Goal: Information Seeking & Learning: Learn about a topic

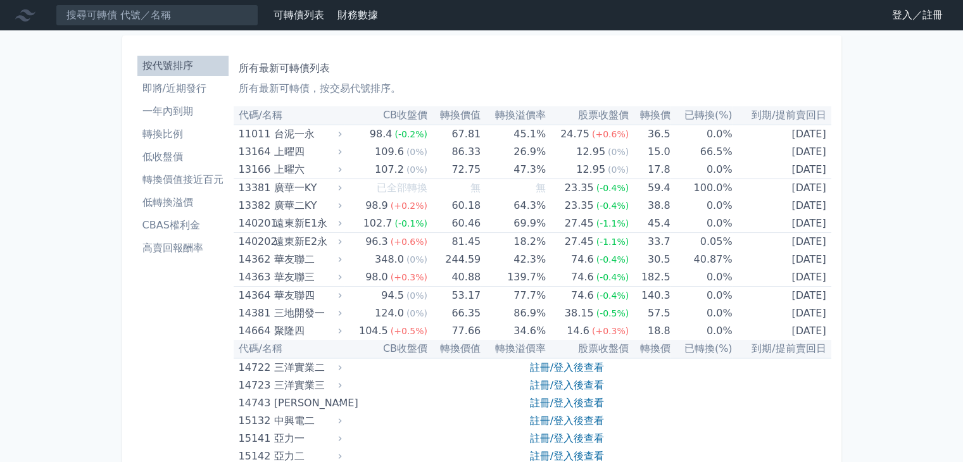
click at [905, 16] on link "登入／註冊" at bounding box center [917, 15] width 71 height 20
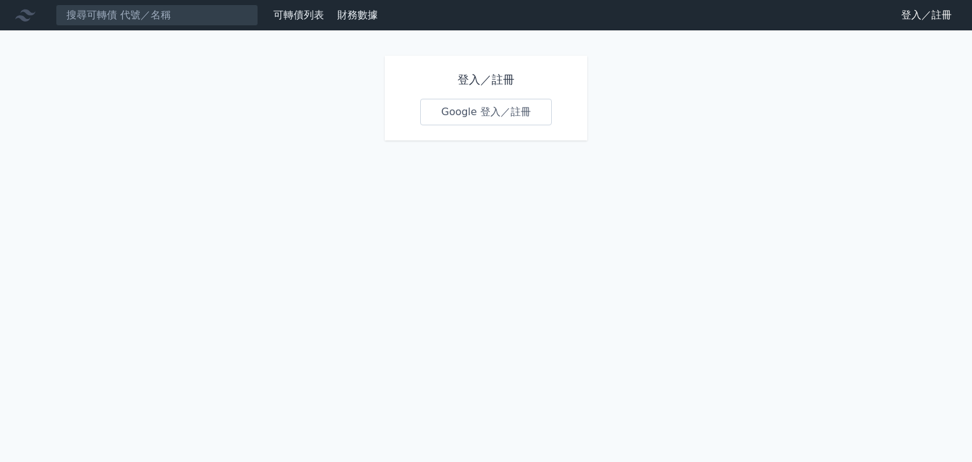
click at [470, 112] on link "Google 登入／註冊" at bounding box center [486, 112] width 132 height 27
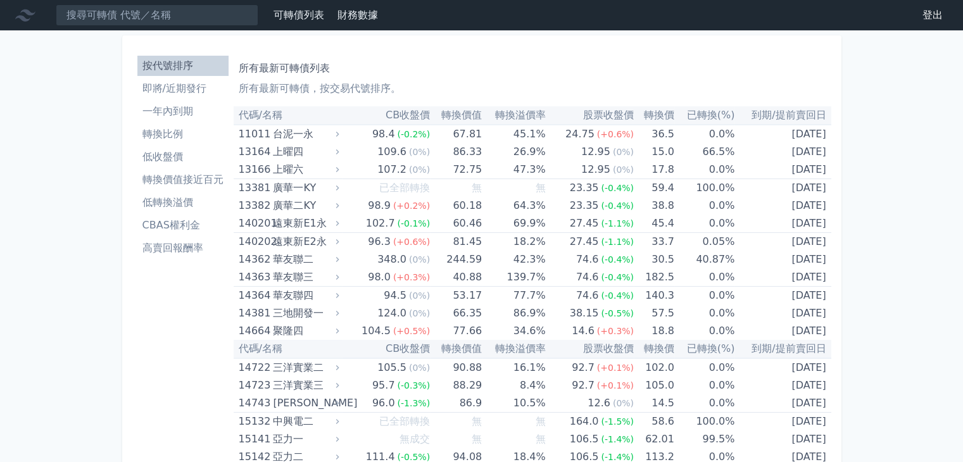
click at [179, 254] on li "高賣回報酬率" at bounding box center [182, 248] width 91 height 15
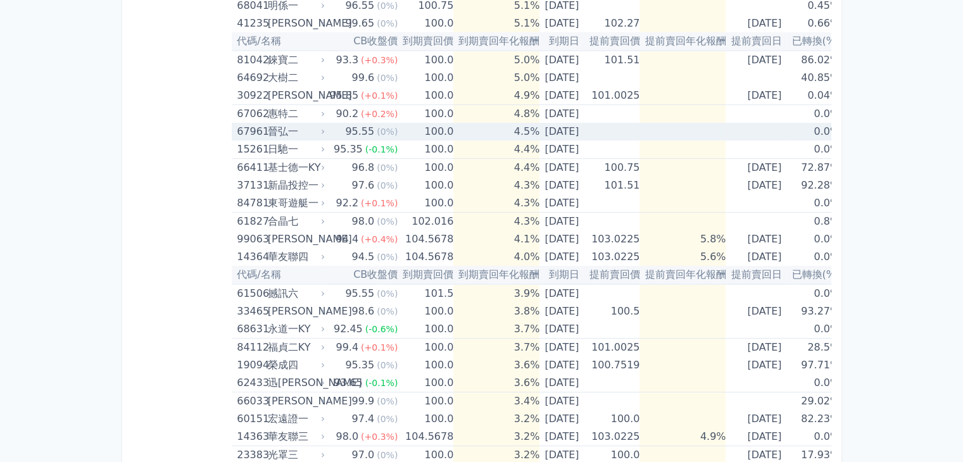
scroll to position [317, 0]
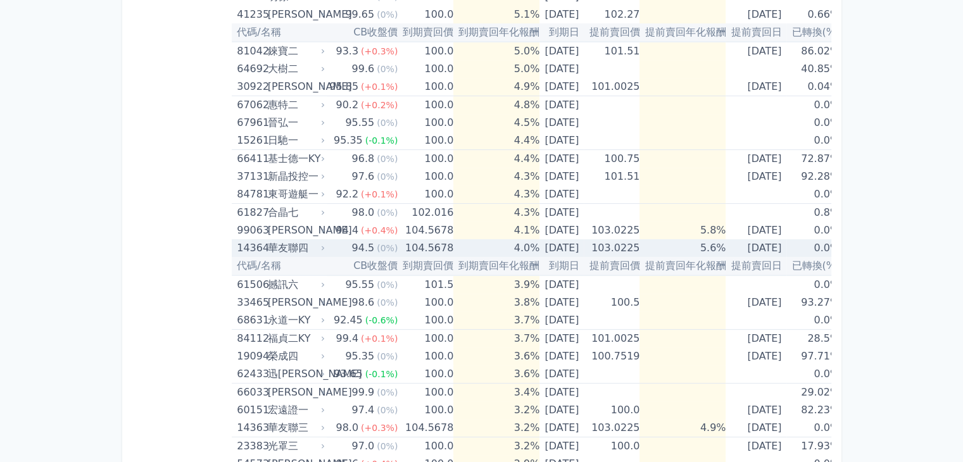
click at [308, 243] on div "華友聯四" at bounding box center [295, 248] width 55 height 18
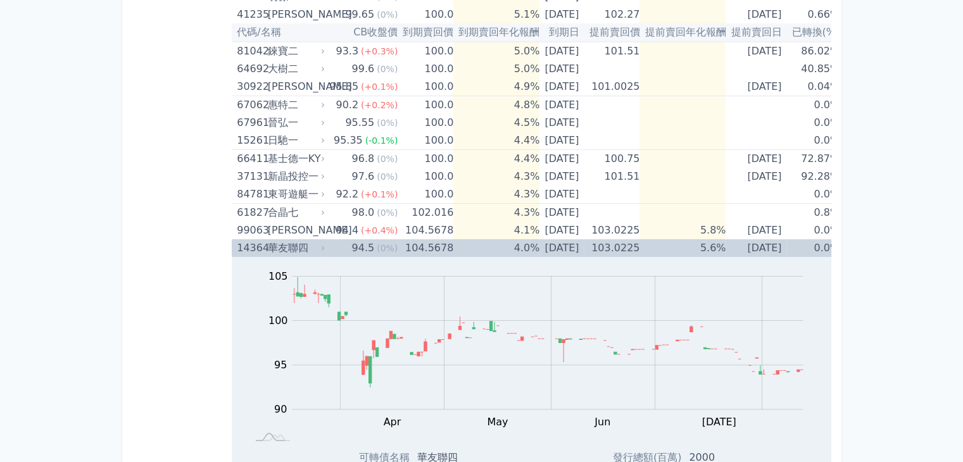
click at [308, 243] on div "華友聯四" at bounding box center [295, 248] width 55 height 18
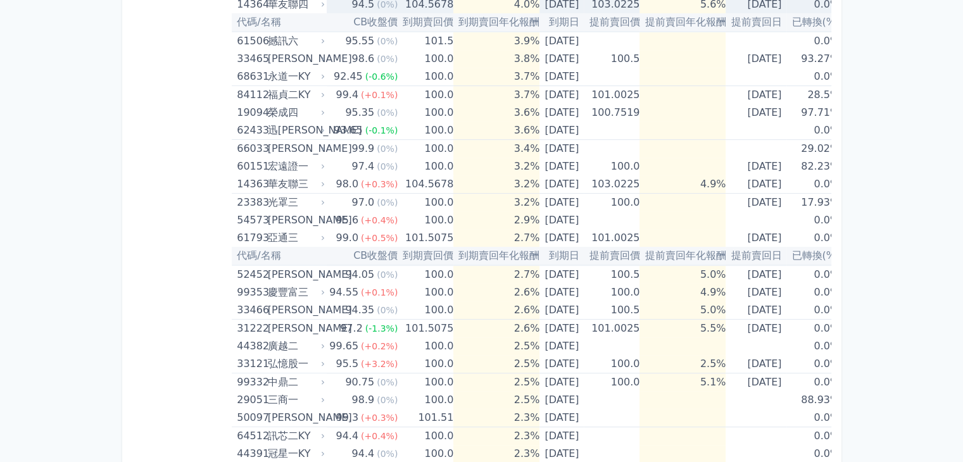
scroll to position [570, 0]
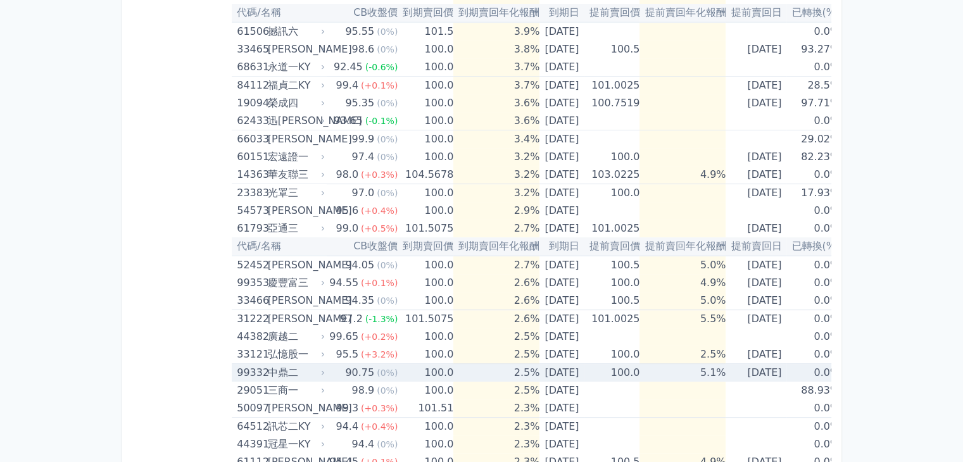
click at [327, 368] on td "90.75 (0%)" at bounding box center [362, 373] width 71 height 18
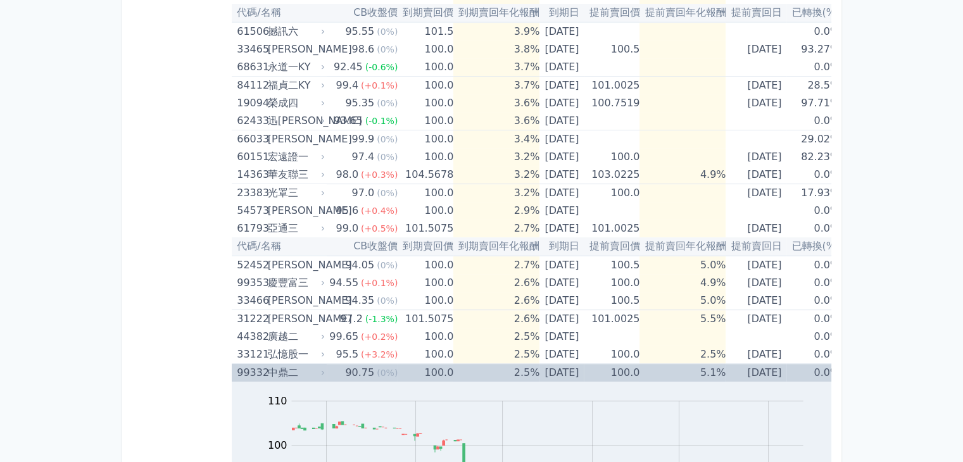
click at [327, 368] on td "90.75 (0%)" at bounding box center [362, 373] width 71 height 18
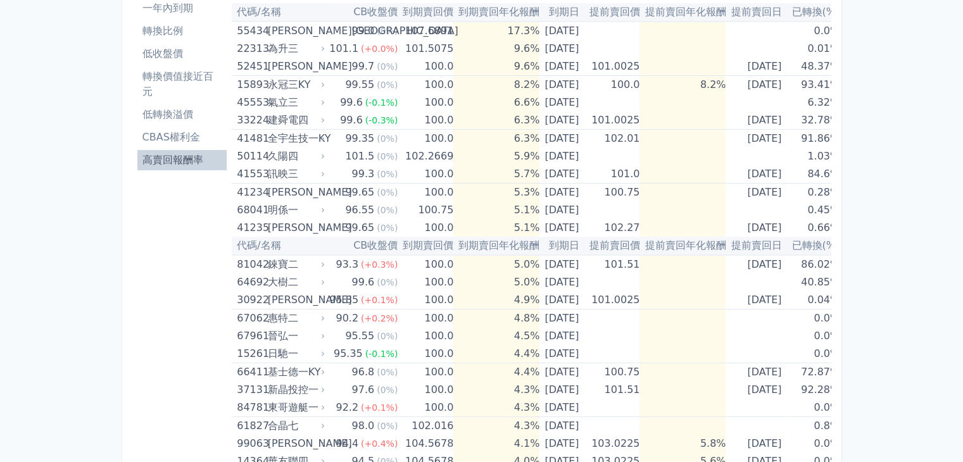
scroll to position [0, 0]
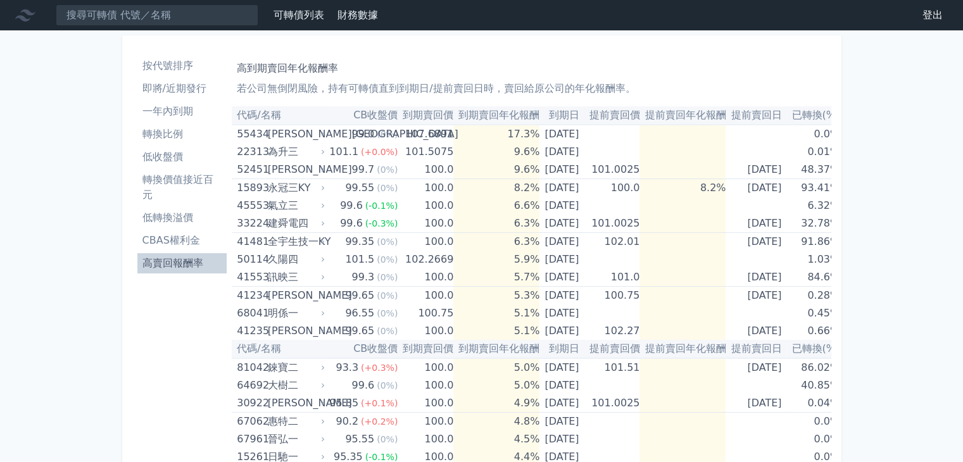
click at [177, 216] on li "低轉換溢價" at bounding box center [182, 217] width 90 height 15
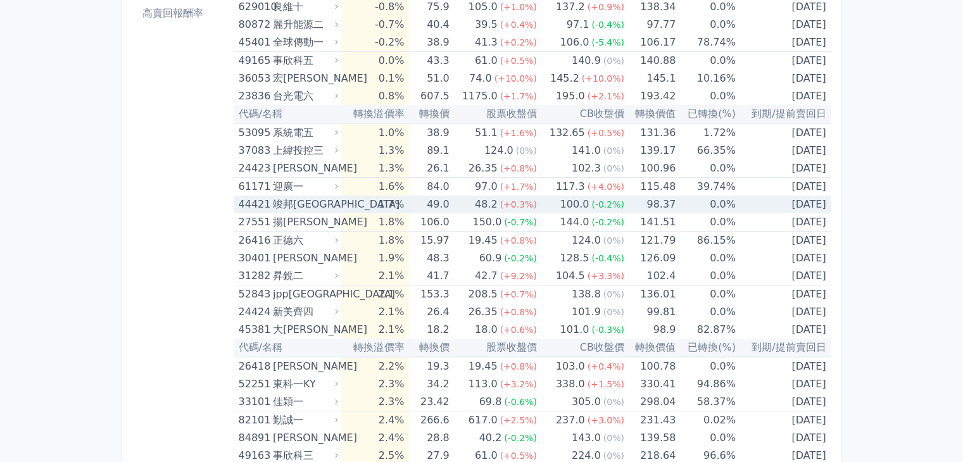
scroll to position [253, 0]
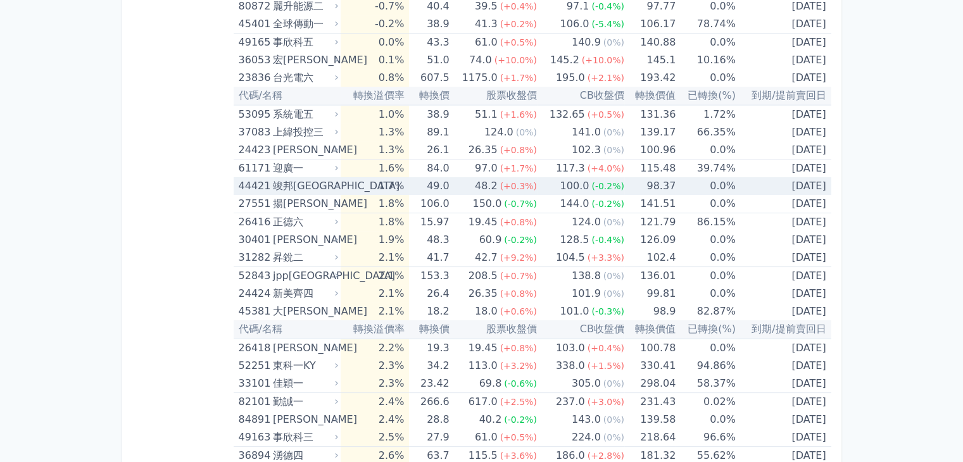
click at [302, 185] on div "竣邦[GEOGRAPHIC_DATA]" at bounding box center [304, 186] width 63 height 18
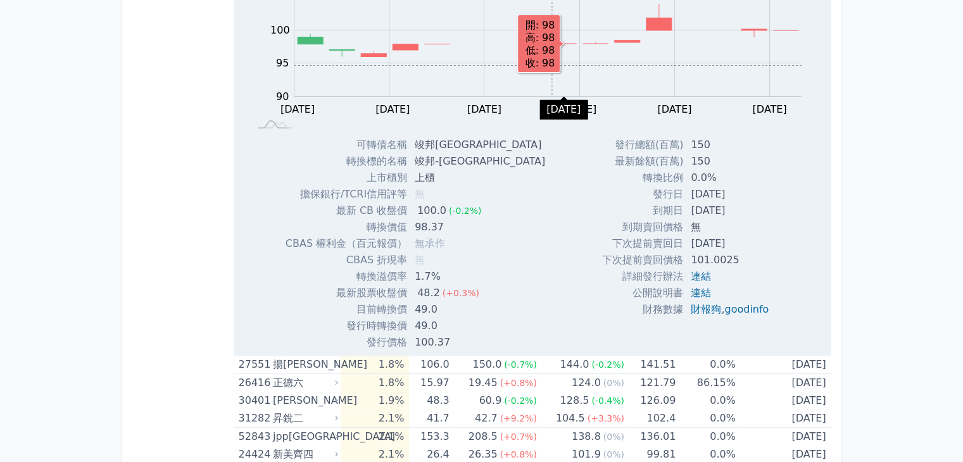
scroll to position [506, 0]
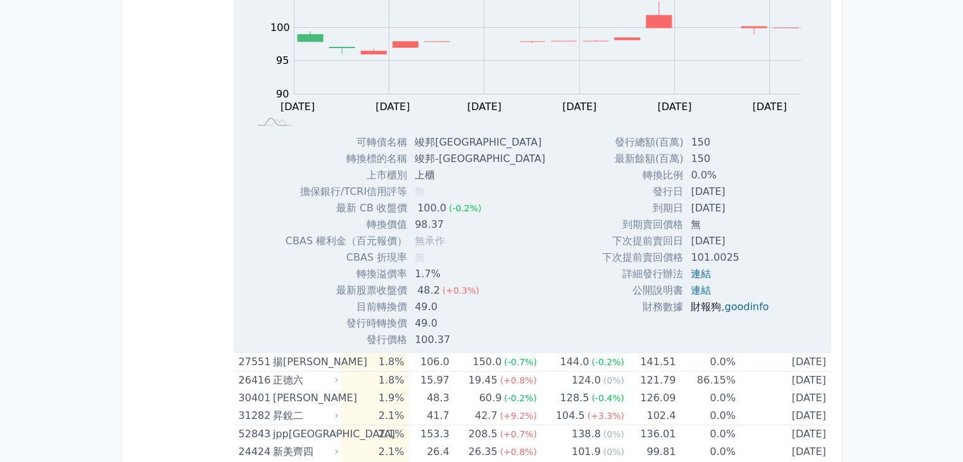
click at [700, 310] on link "財報狗" at bounding box center [706, 307] width 30 height 12
click at [741, 304] on link "goodinfo" at bounding box center [746, 307] width 44 height 12
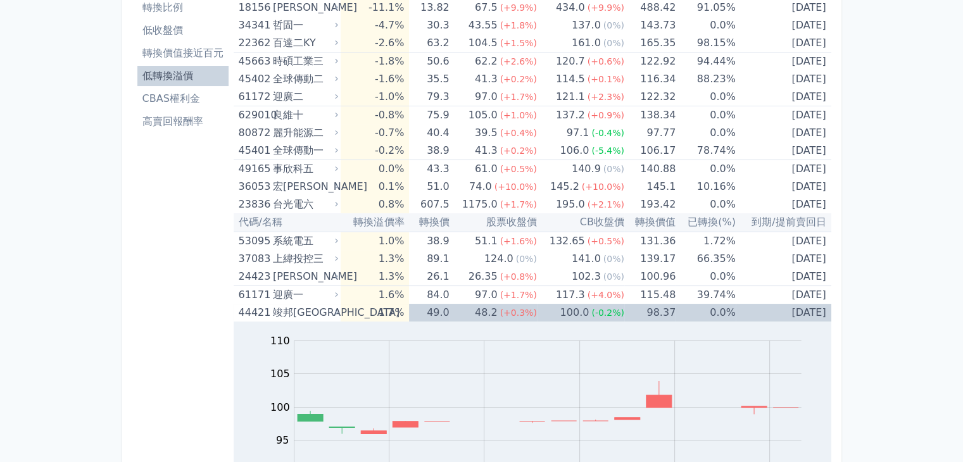
scroll to position [127, 0]
click at [284, 314] on div "竣邦[GEOGRAPHIC_DATA]" at bounding box center [304, 313] width 63 height 18
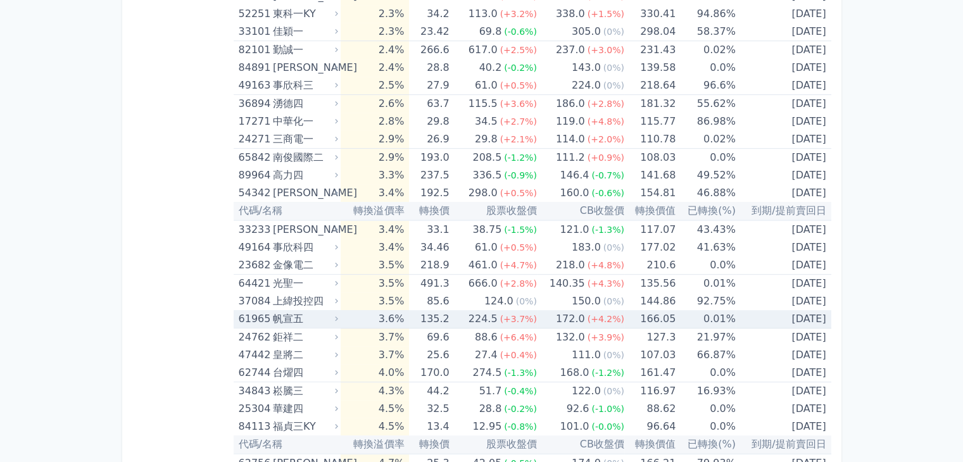
scroll to position [633, 0]
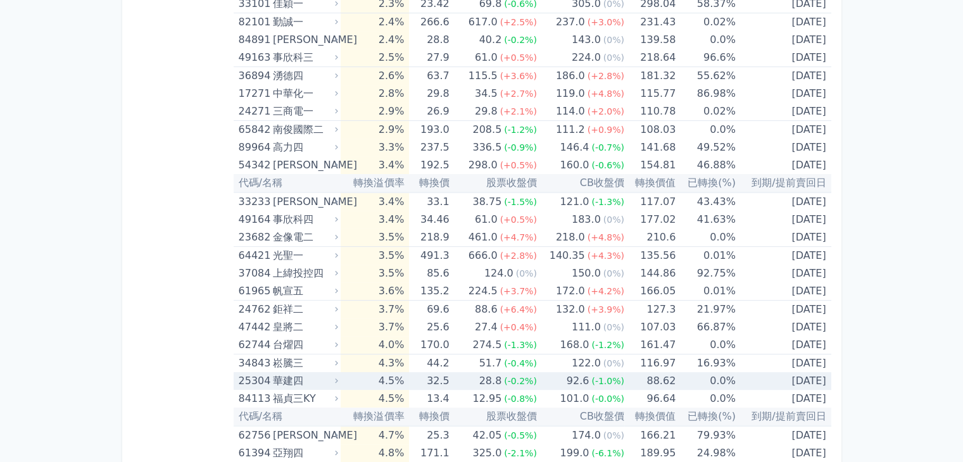
click at [279, 377] on div "華建四" at bounding box center [304, 381] width 63 height 18
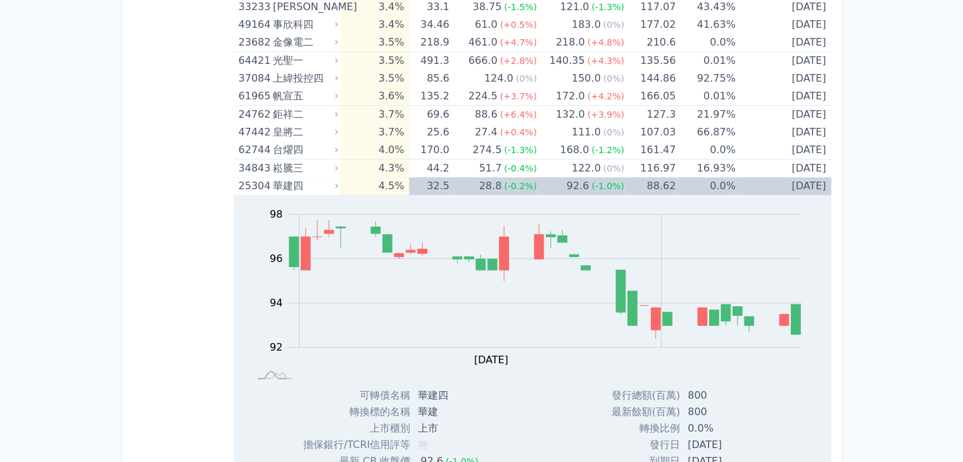
scroll to position [823, 0]
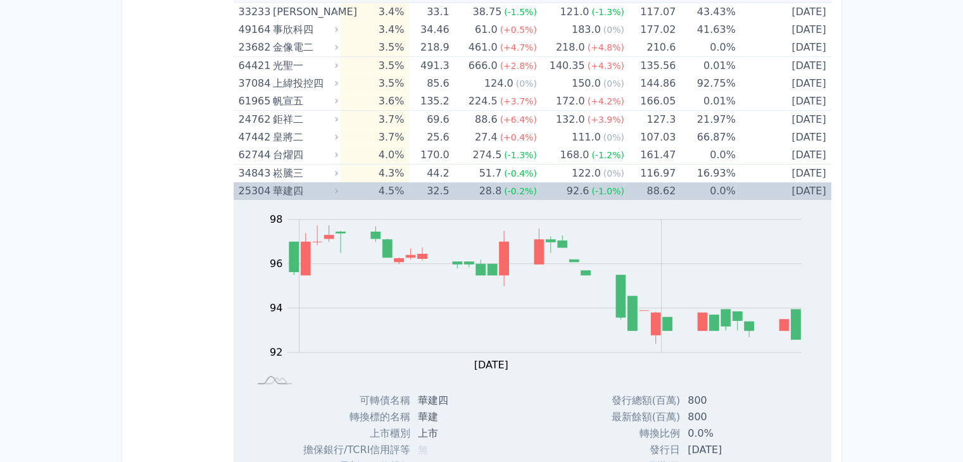
click at [302, 187] on div "華建四" at bounding box center [304, 191] width 63 height 18
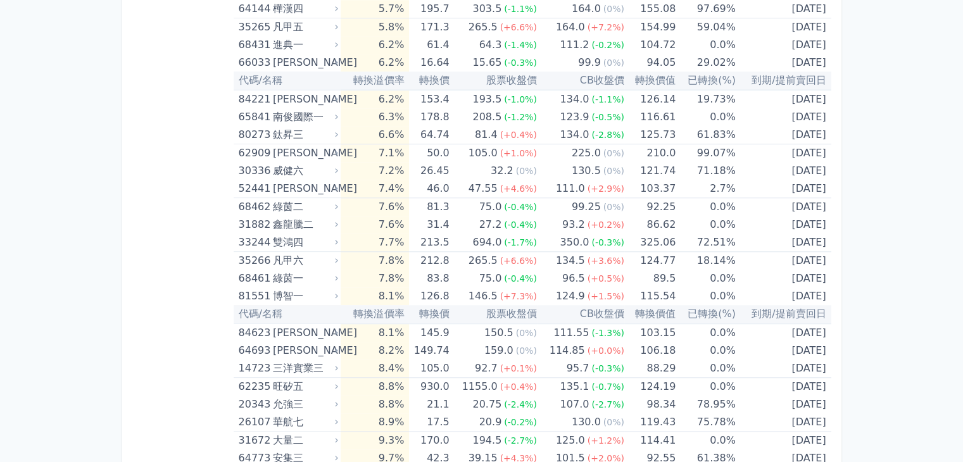
scroll to position [1266, 0]
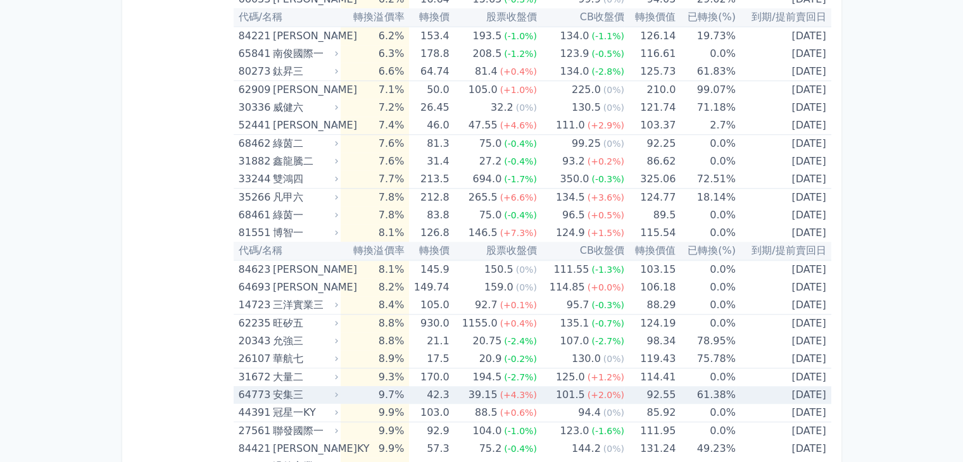
click at [282, 391] on div "安集三" at bounding box center [304, 395] width 63 height 18
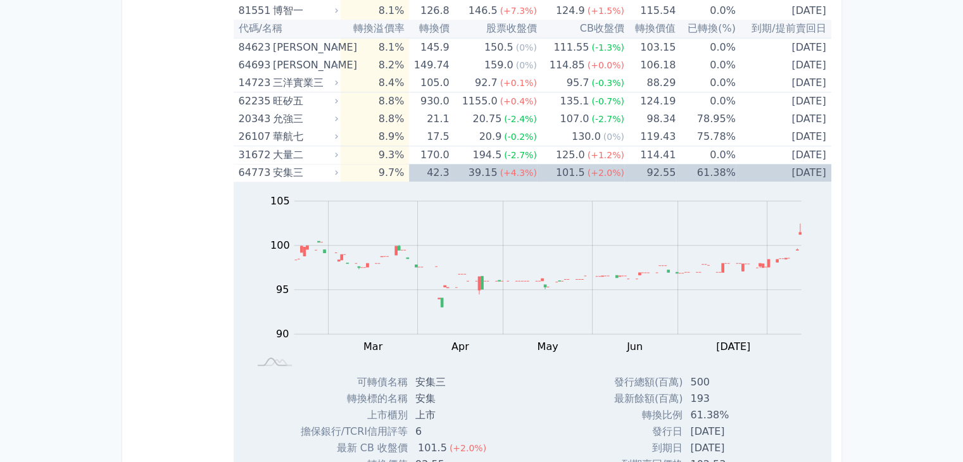
scroll to position [1519, 0]
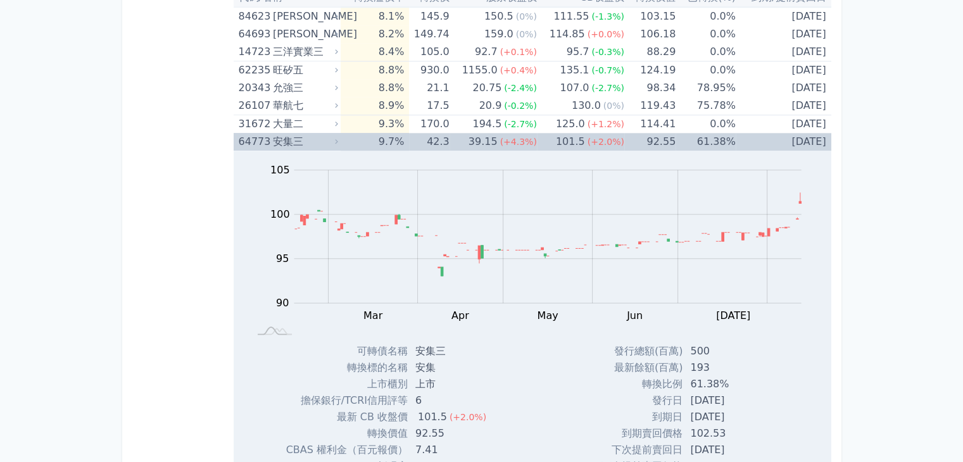
click at [284, 137] on div "安集三" at bounding box center [304, 142] width 63 height 18
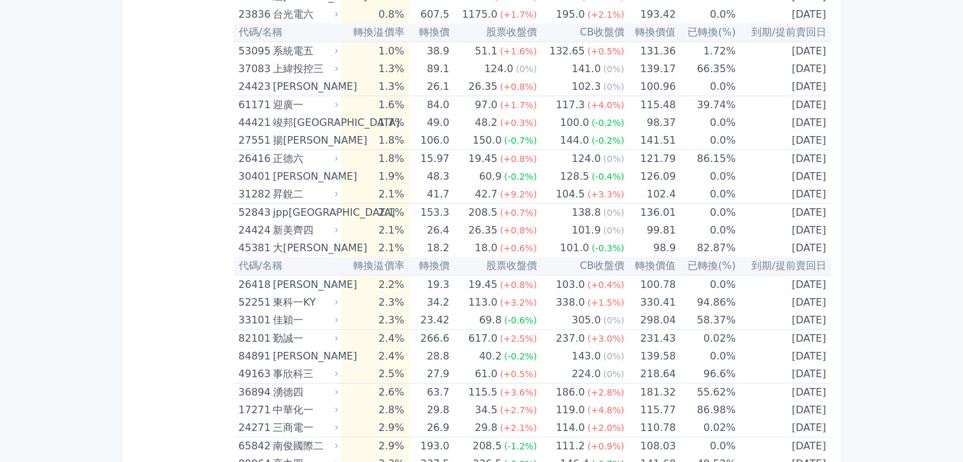
scroll to position [0, 0]
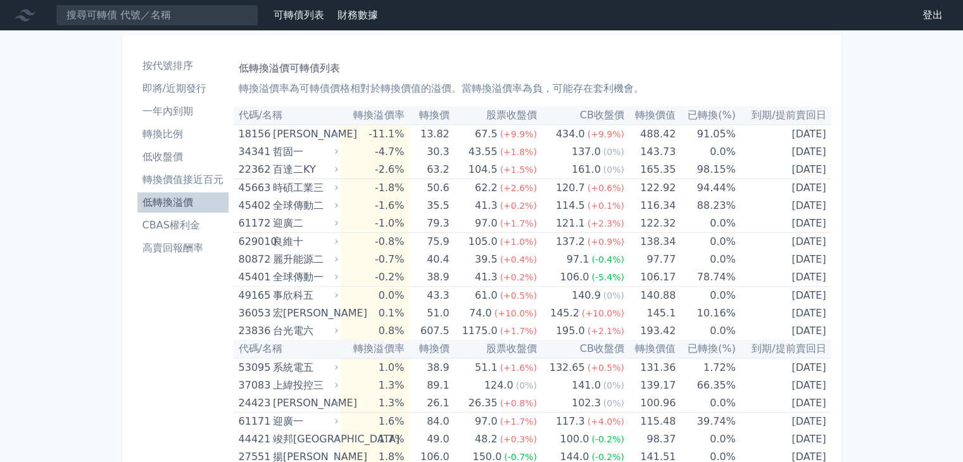
click at [170, 158] on li "低收盤價" at bounding box center [182, 156] width 91 height 15
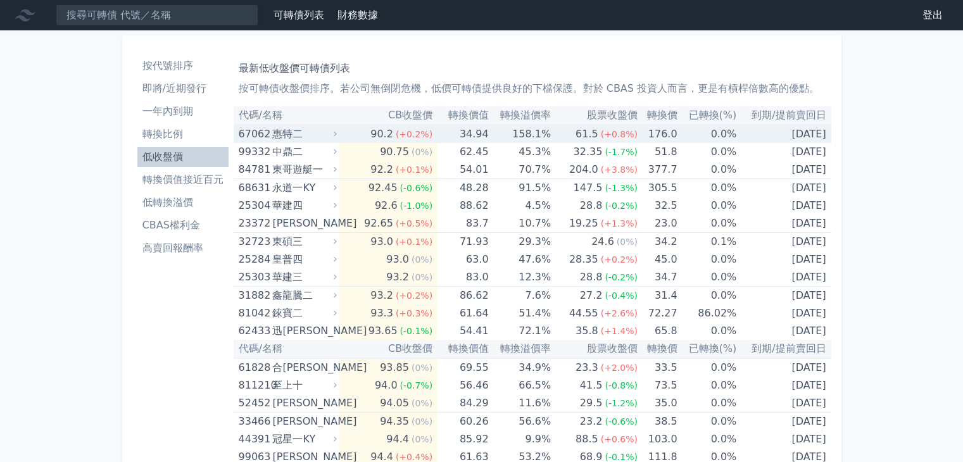
click at [282, 136] on div "惠特二" at bounding box center [303, 134] width 62 height 18
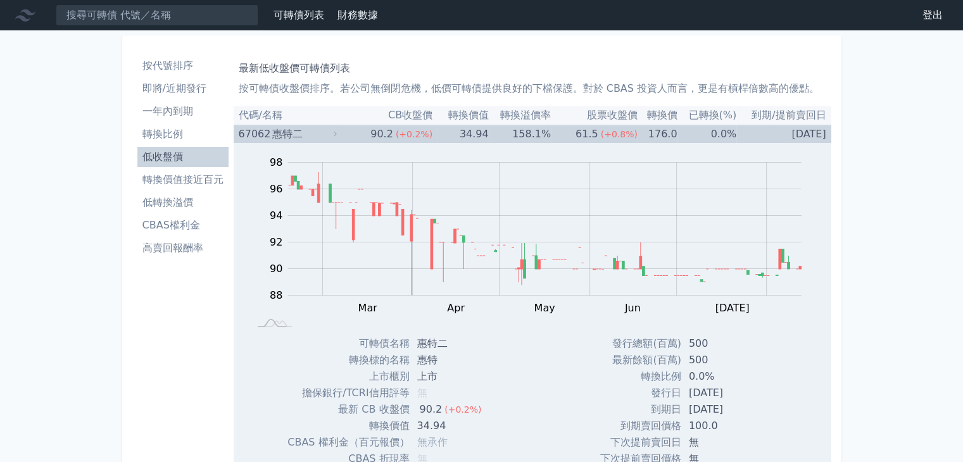
click at [282, 135] on div "惠特二" at bounding box center [303, 134] width 62 height 18
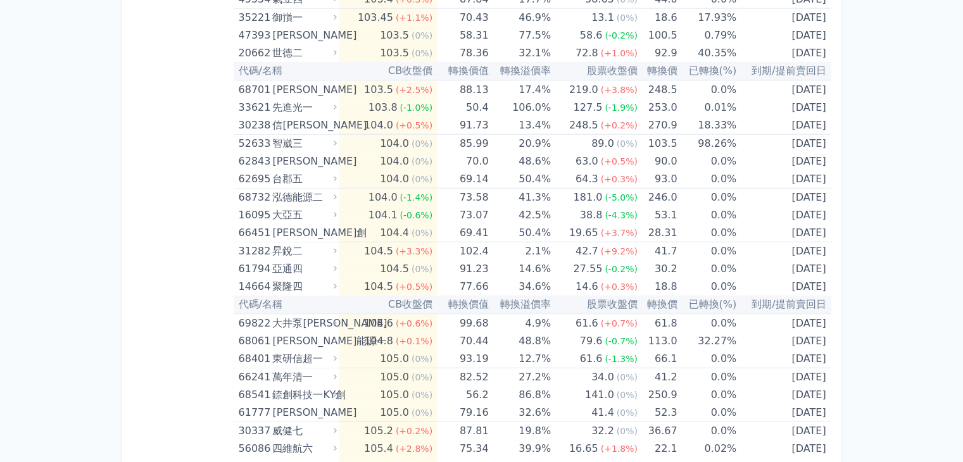
scroll to position [3102, 0]
